Goal: Task Accomplishment & Management: Manage account settings

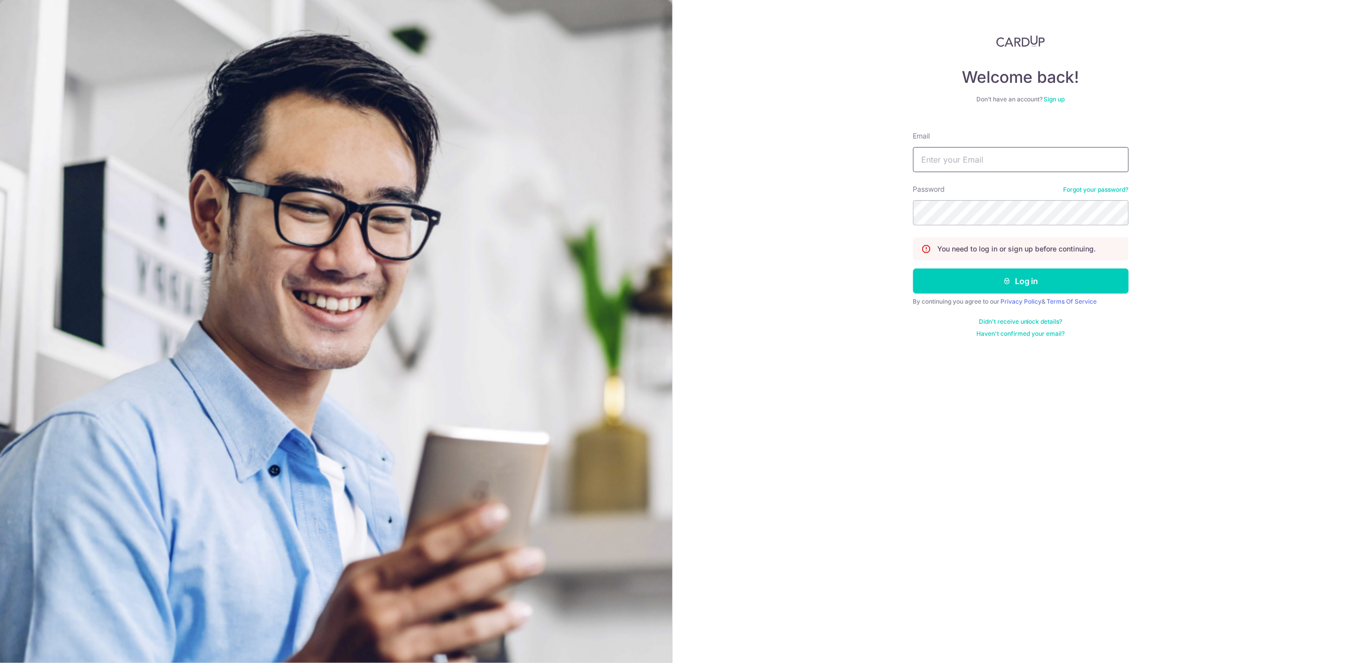
click at [1031, 157] on input "Email" at bounding box center [1021, 159] width 216 height 25
type input "[EMAIL_ADDRESS][DOMAIN_NAME]"
click at [1112, 285] on button "Log in" at bounding box center [1021, 280] width 216 height 25
